Goal: Navigation & Orientation: Find specific page/section

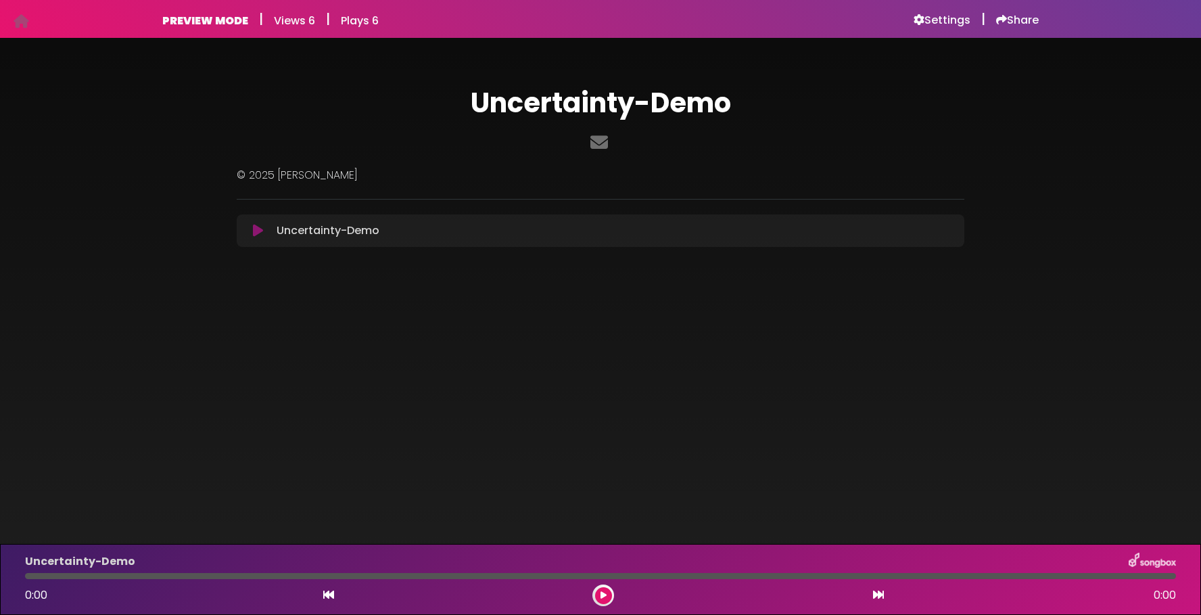
click at [343, 172] on p "© 2025 [PERSON_NAME]" at bounding box center [600, 175] width 727 height 16
click at [951, 21] on h6 "Settings" at bounding box center [941, 21] width 57 height 14
click at [597, 143] on icon at bounding box center [599, 142] width 23 height 18
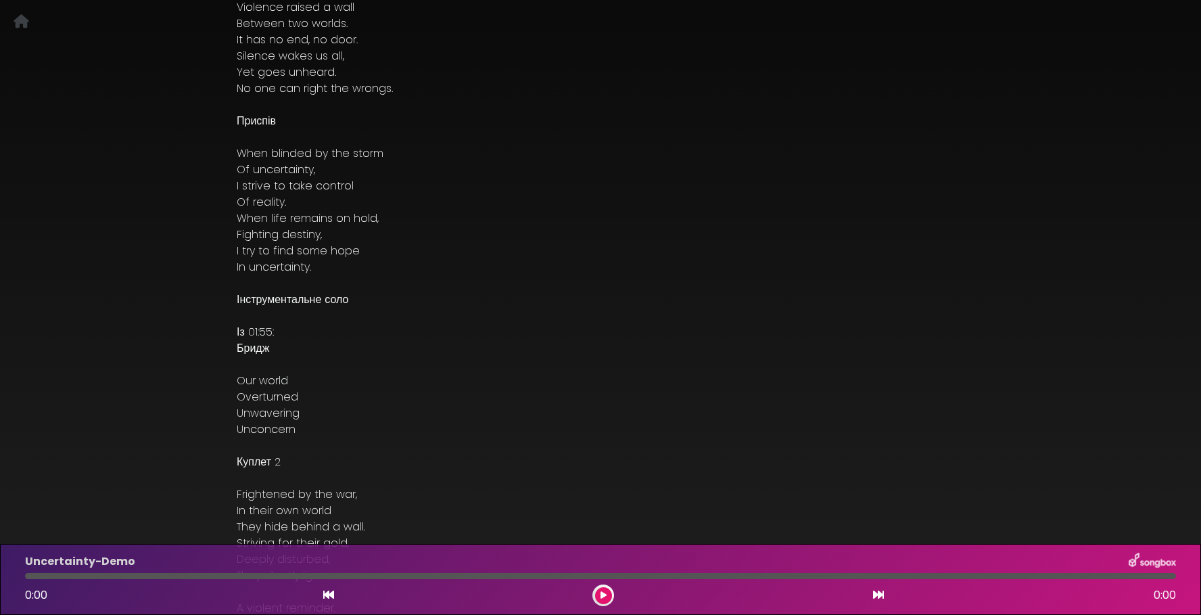
scroll to position [282, 0]
